Goal: Task Accomplishment & Management: Manage account settings

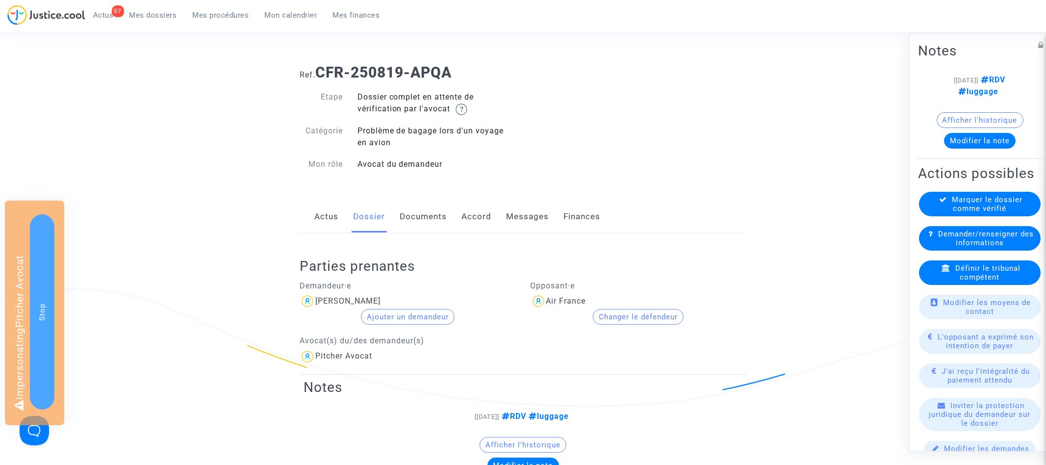
click at [416, 222] on link "Documents" at bounding box center [423, 217] width 47 height 32
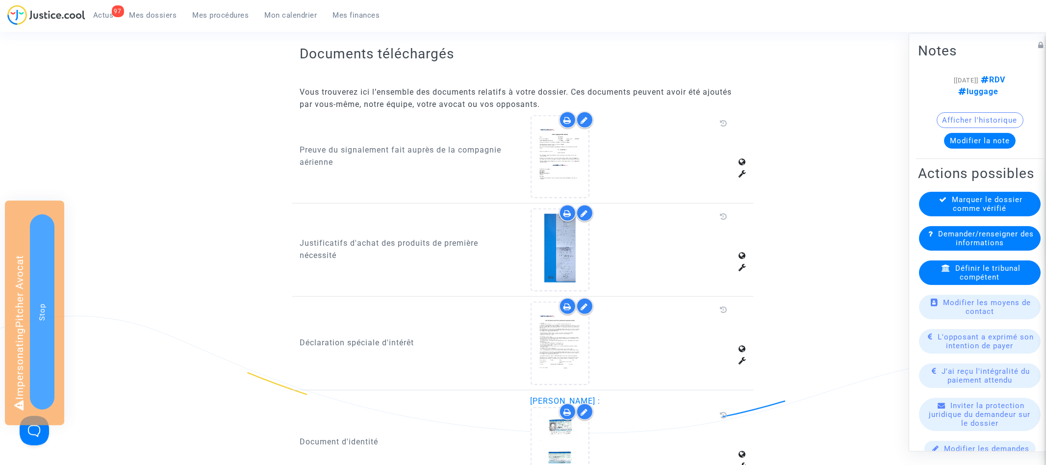
scroll to position [470, 0]
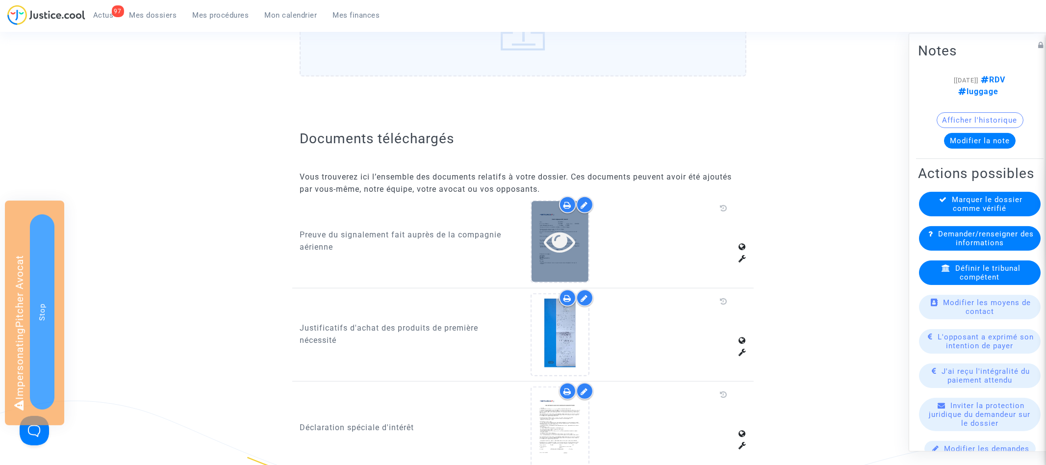
click at [559, 239] on icon at bounding box center [560, 241] width 32 height 31
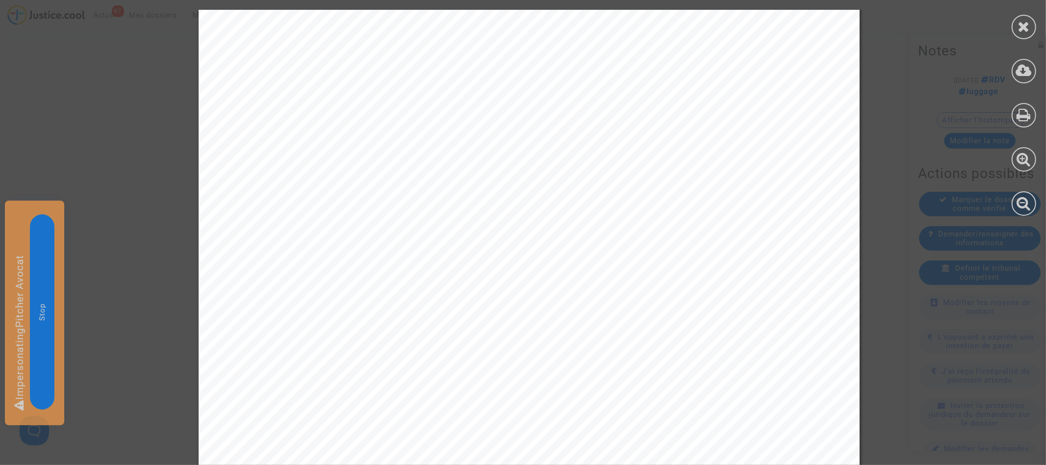
scroll to position [275, 0]
click at [1028, 31] on icon at bounding box center [1024, 26] width 12 height 15
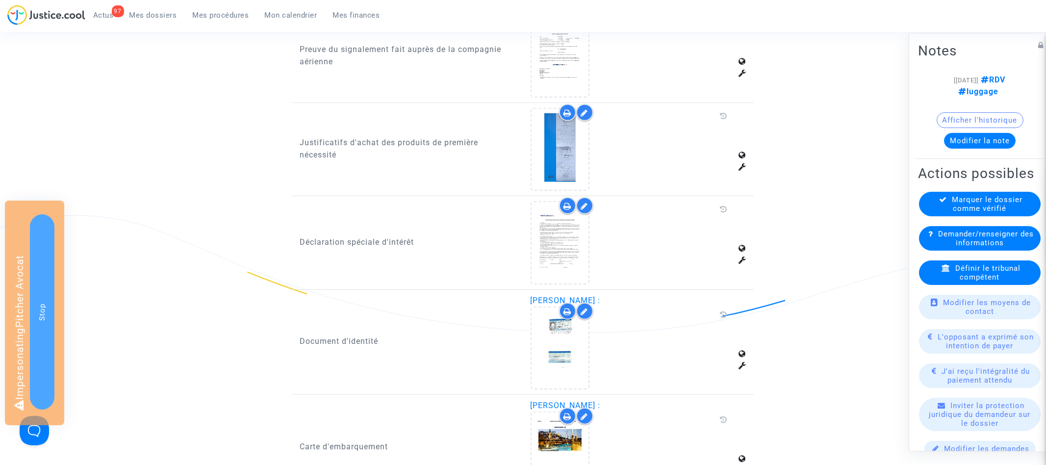
scroll to position [683, 0]
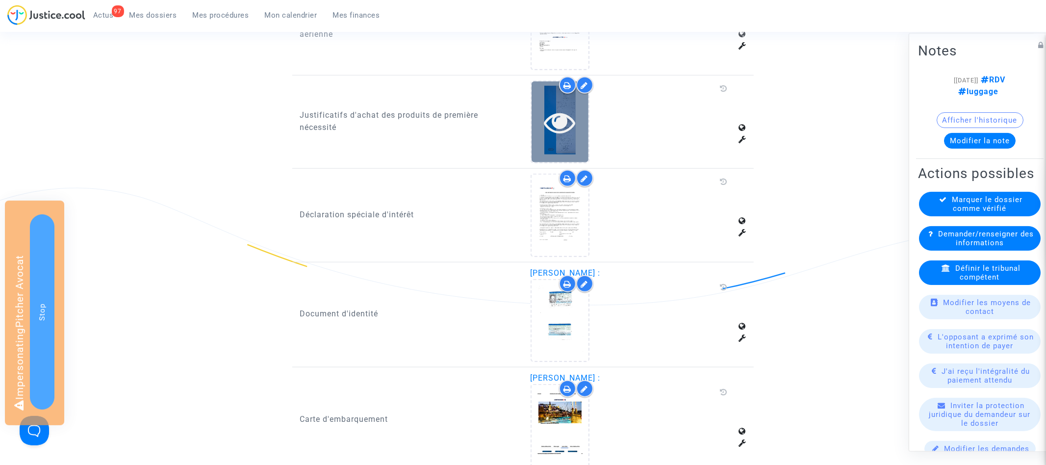
click at [553, 111] on icon at bounding box center [560, 121] width 32 height 31
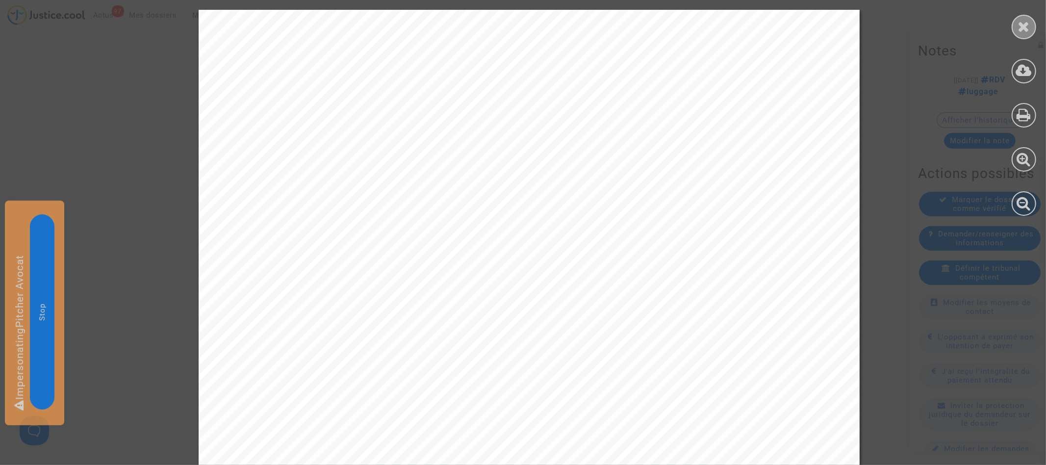
click at [1033, 30] on div at bounding box center [1024, 27] width 25 height 25
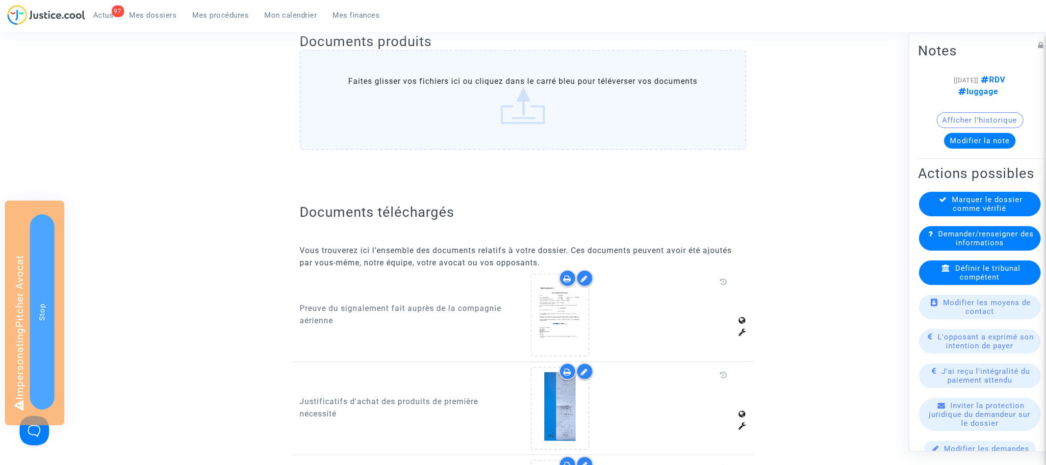
scroll to position [0, 0]
